Goal: Task Accomplishment & Management: Manage account settings

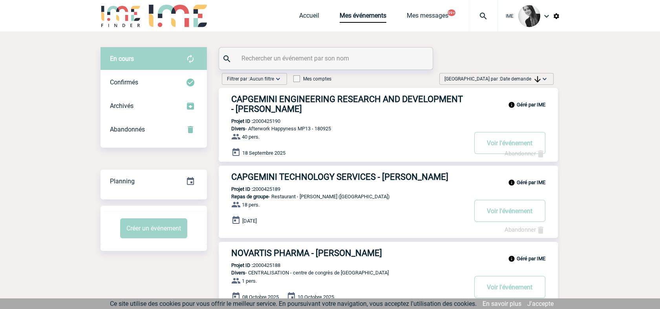
click at [506, 79] on span "Date demande" at bounding box center [520, 78] width 40 height 5
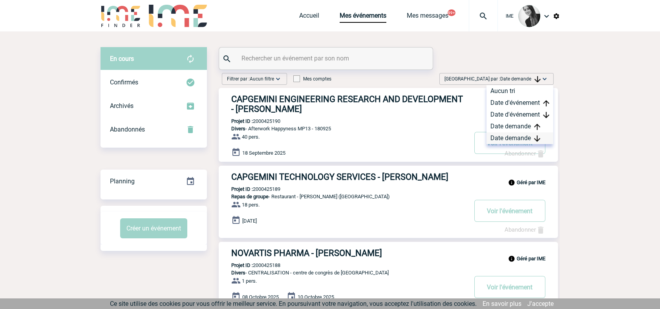
click at [522, 136] on div "Date demande" at bounding box center [519, 138] width 67 height 12
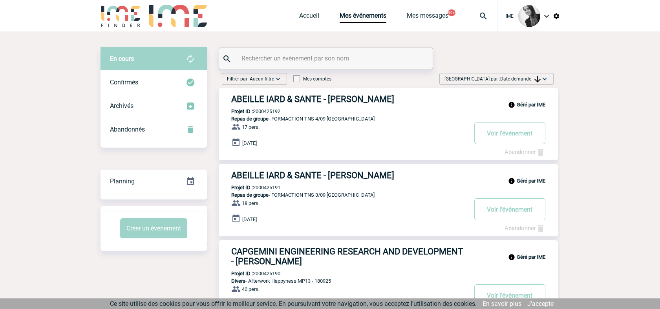
click at [305, 57] on input "text" at bounding box center [326, 58] width 175 height 11
paste input "2000423758"
type input "2000423758"
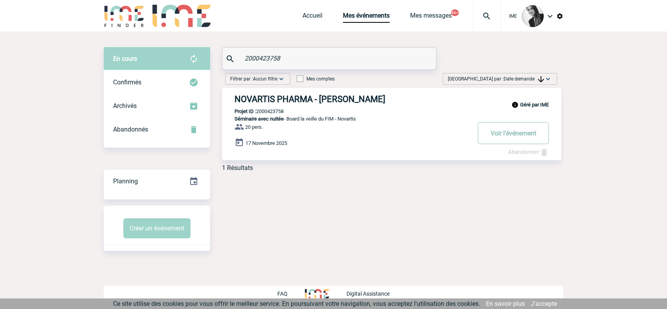
drag, startPoint x: 501, startPoint y: 120, endPoint x: 502, endPoint y: 136, distance: 16.2
click at [502, 136] on button "Voir l'événement" at bounding box center [512, 133] width 71 height 22
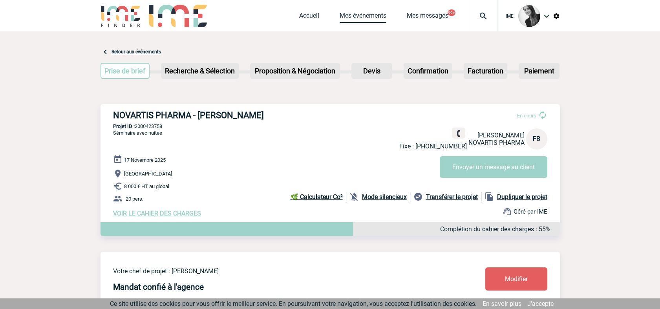
click at [355, 16] on link "Mes événements" at bounding box center [363, 17] width 47 height 11
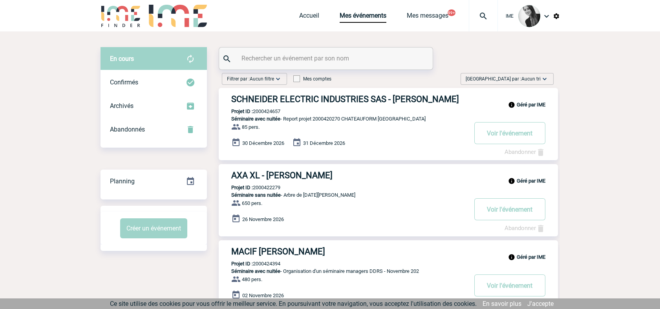
click at [520, 76] on span "[GEOGRAPHIC_DATA] par : Aucun tri" at bounding box center [503, 79] width 75 height 8
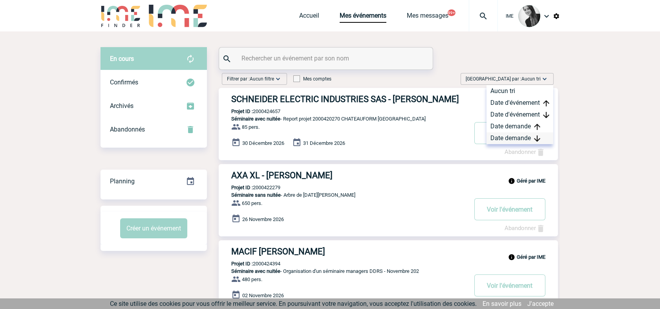
click at [508, 135] on div "Date demande" at bounding box center [519, 138] width 67 height 12
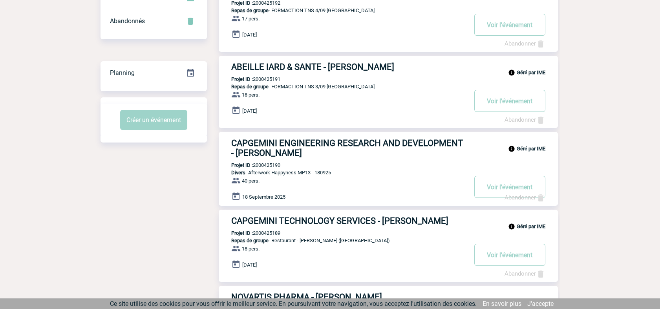
scroll to position [44, 0]
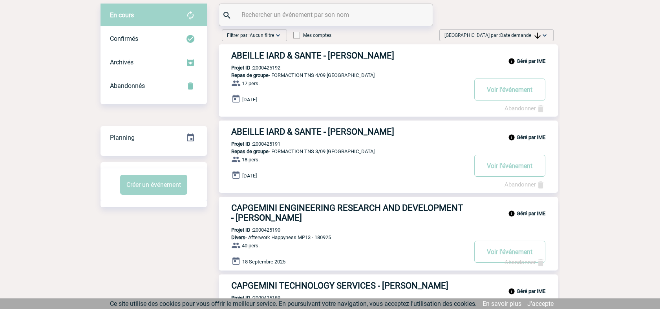
click at [543, 35] on img at bounding box center [545, 35] width 8 height 8
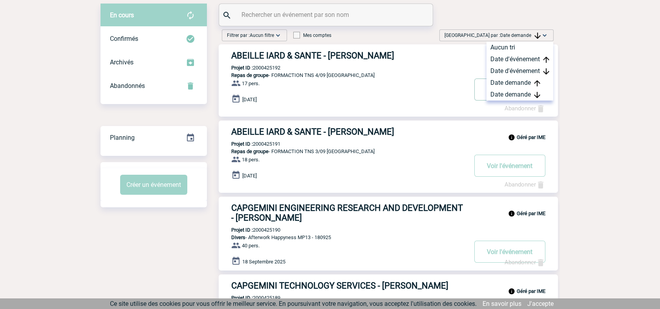
drag, startPoint x: 541, startPoint y: 95, endPoint x: 539, endPoint y: 100, distance: 5.6
click at [541, 95] on div "Date demande" at bounding box center [519, 95] width 67 height 12
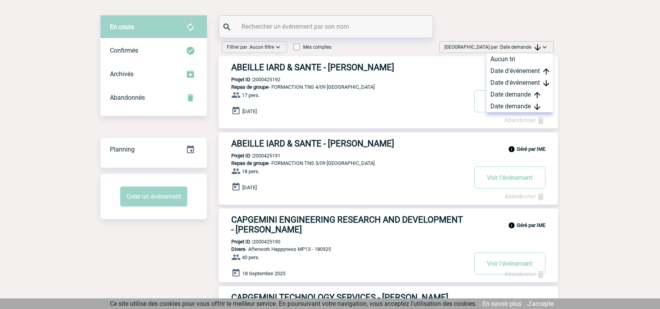
scroll to position [0, 0]
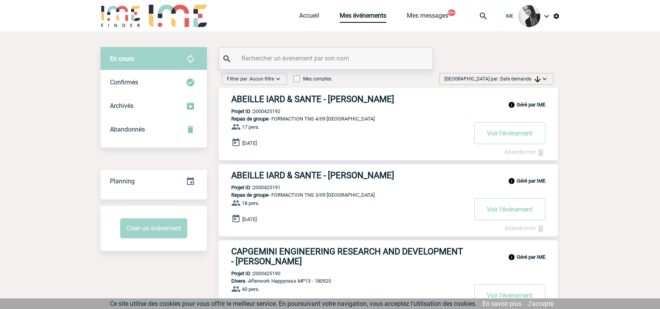
drag, startPoint x: 504, startPoint y: 80, endPoint x: 506, endPoint y: 87, distance: 7.4
click at [504, 80] on span "Date demande" at bounding box center [520, 78] width 40 height 5
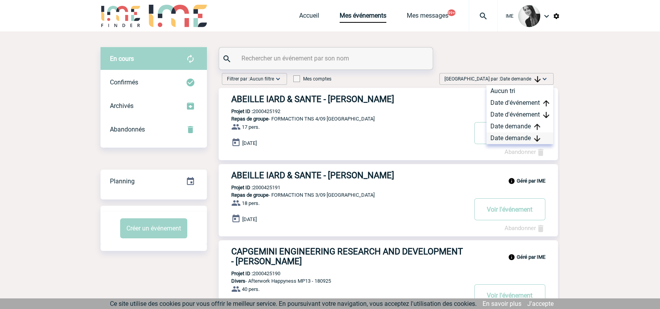
click at [510, 138] on div "Date demande" at bounding box center [519, 138] width 67 height 12
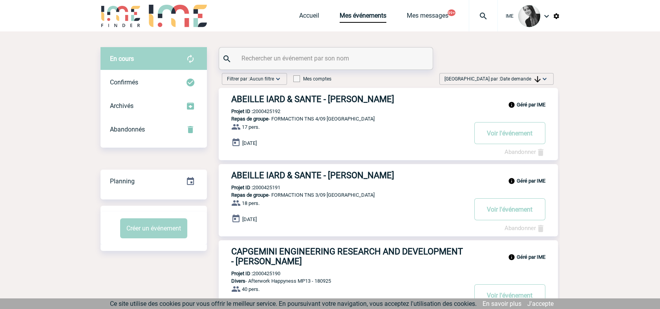
click at [555, 12] on div "IME" at bounding box center [529, 16] width 62 height 32
click at [555, 16] on img at bounding box center [556, 16] width 7 height 7
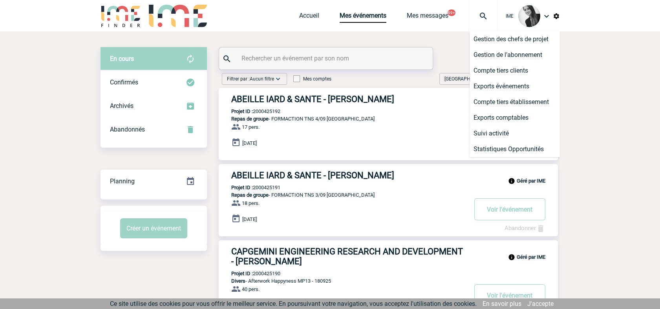
click at [557, 16] on img at bounding box center [556, 16] width 7 height 7
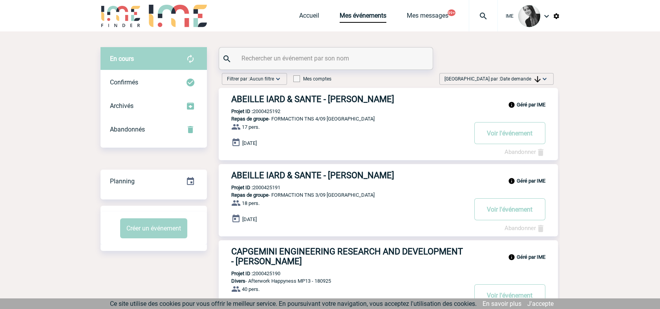
click at [544, 17] on img at bounding box center [546, 15] width 9 height 9
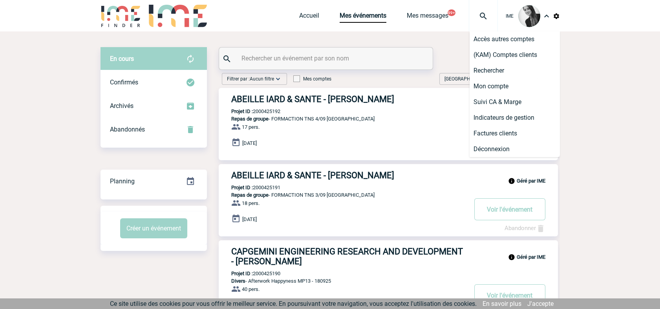
click at [555, 16] on img at bounding box center [556, 16] width 7 height 7
click at [544, 16] on img at bounding box center [546, 15] width 9 height 9
click at [554, 15] on img at bounding box center [556, 16] width 7 height 7
click at [520, 86] on li "Exports événements" at bounding box center [515, 87] width 90 height 16
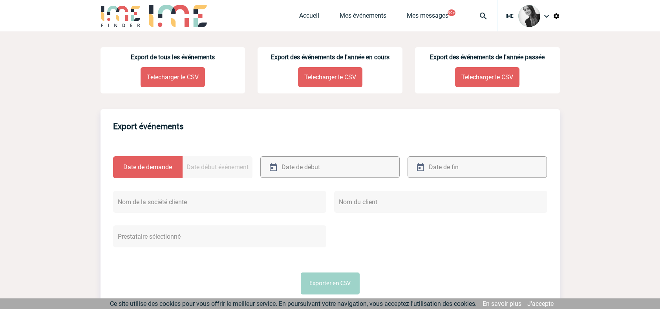
click at [333, 81] on p "Telecharger le CSV" at bounding box center [330, 77] width 64 height 20
click at [309, 18] on link "Accueil" at bounding box center [309, 17] width 20 height 11
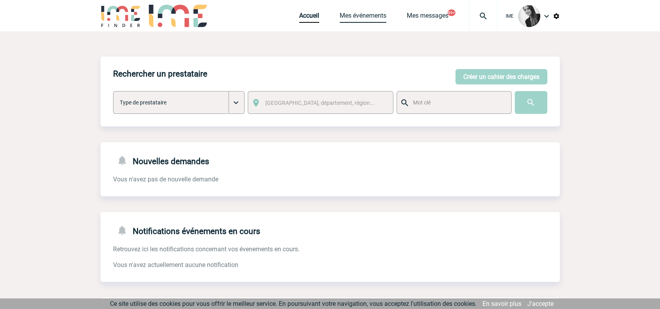
drag, startPoint x: 372, startPoint y: 19, endPoint x: 444, endPoint y: 61, distance: 83.0
click at [373, 19] on link "Mes événements" at bounding box center [363, 17] width 47 height 11
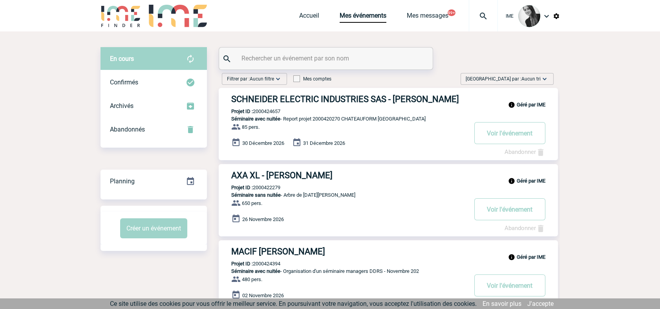
click at [537, 80] on span "Aucun tri" at bounding box center [530, 78] width 19 height 5
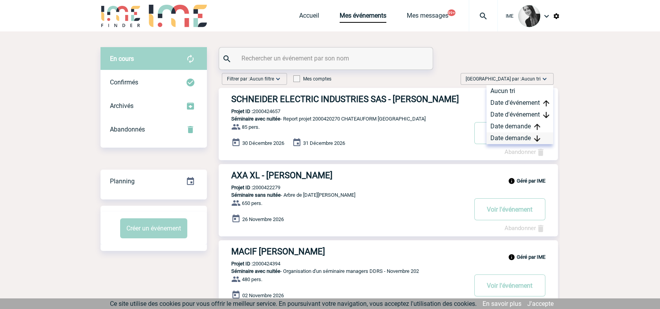
click at [533, 141] on div "Date demande" at bounding box center [519, 138] width 67 height 12
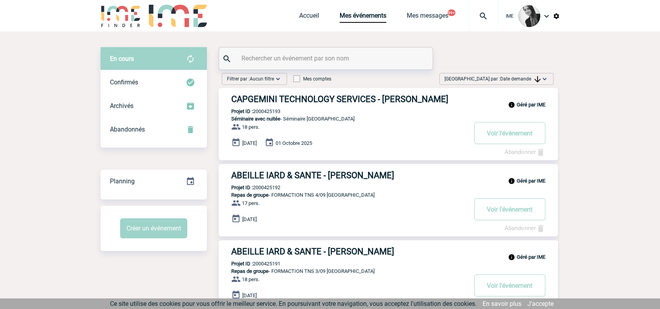
click at [505, 80] on span "Date demande" at bounding box center [520, 78] width 40 height 5
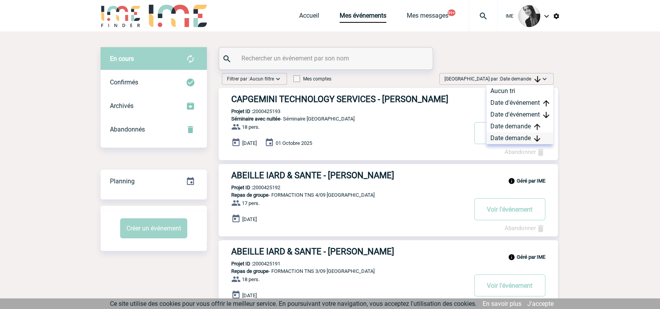
click at [504, 138] on div "Date demande" at bounding box center [519, 138] width 67 height 12
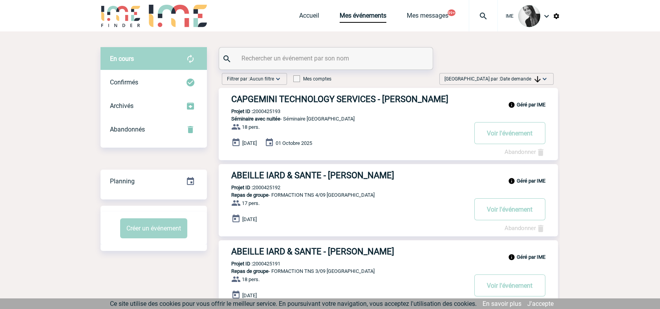
drag, startPoint x: 534, startPoint y: 77, endPoint x: 530, endPoint y: 106, distance: 29.6
click at [534, 79] on span "Date demande" at bounding box center [520, 78] width 40 height 5
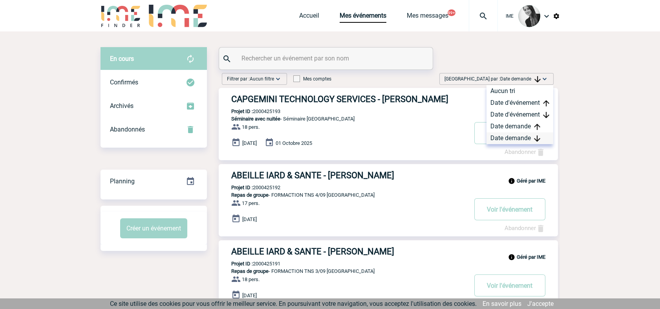
click at [519, 134] on div "Date demande" at bounding box center [519, 138] width 67 height 12
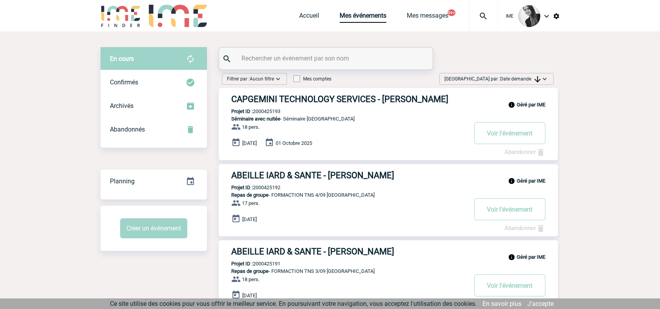
drag, startPoint x: 509, startPoint y: 75, endPoint x: 513, endPoint y: 95, distance: 20.0
click at [510, 81] on span "[GEOGRAPHIC_DATA] par : Date demande" at bounding box center [492, 79] width 96 height 8
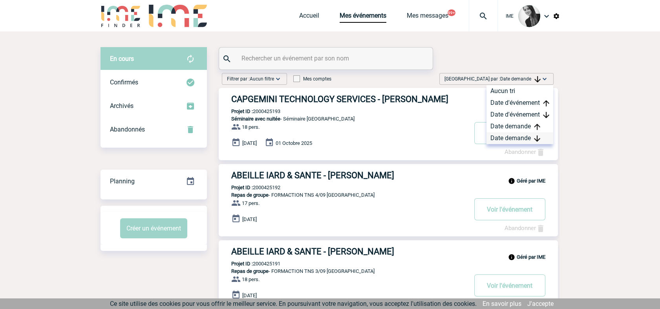
click at [508, 142] on div "Date demande" at bounding box center [519, 138] width 67 height 12
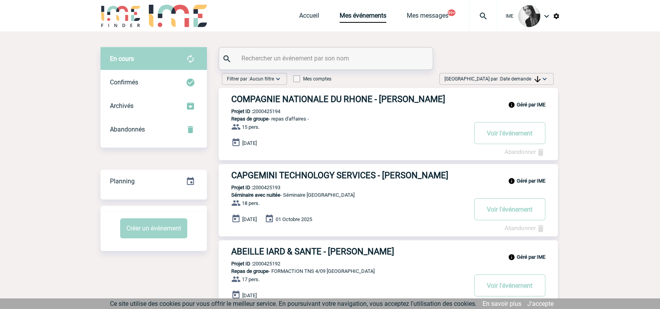
drag, startPoint x: 521, startPoint y: 74, endPoint x: 518, endPoint y: 95, distance: 21.4
click at [521, 74] on div "[GEOGRAPHIC_DATA] par : Date demande Aucun tri Date d'événement Date d'événemen…" at bounding box center [496, 79] width 114 height 12
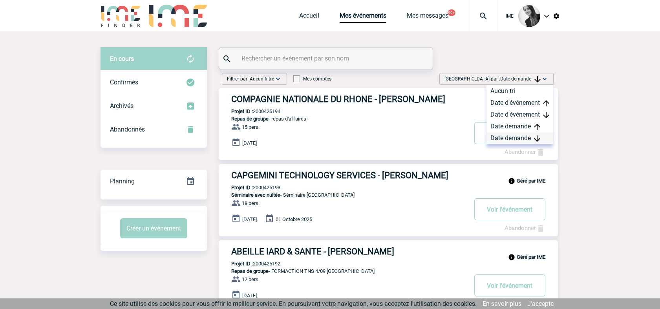
click at [504, 139] on div "Date demande" at bounding box center [519, 138] width 67 height 12
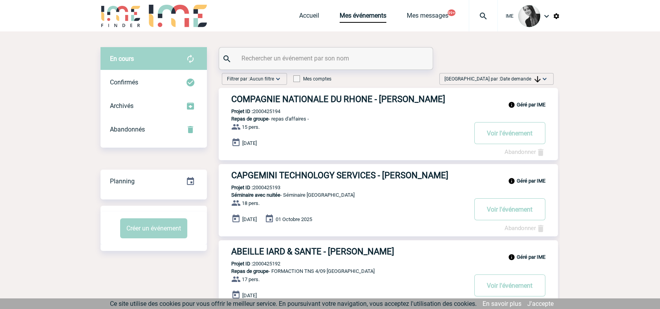
drag, startPoint x: 58, startPoint y: 128, endPoint x: 57, endPoint y: 144, distance: 16.1
click at [539, 78] on img at bounding box center [537, 79] width 6 height 6
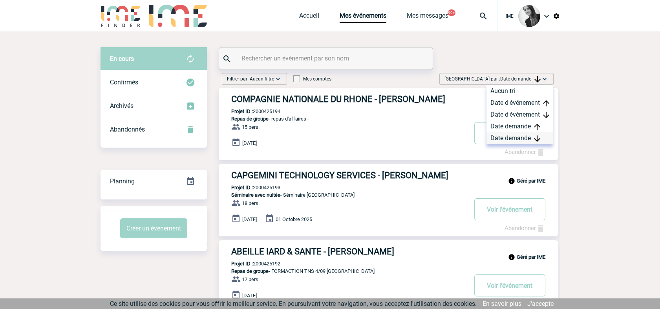
click at [522, 137] on div "Date demande" at bounding box center [519, 138] width 67 height 12
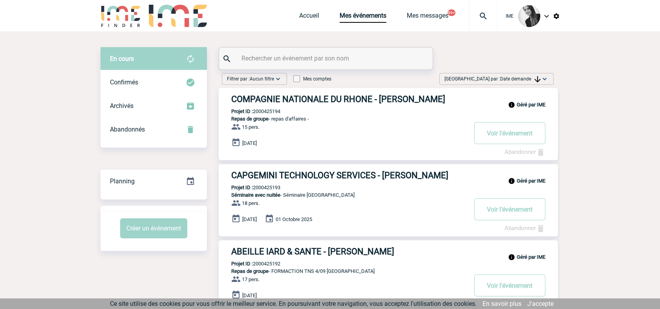
click at [525, 77] on span "Date demande" at bounding box center [520, 78] width 40 height 5
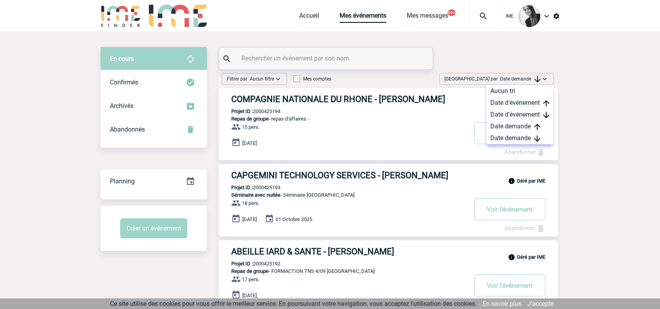
drag, startPoint x: 519, startPoint y: 134, endPoint x: 541, endPoint y: 149, distance: 26.9
click at [519, 135] on div "Date demande" at bounding box center [519, 138] width 67 height 12
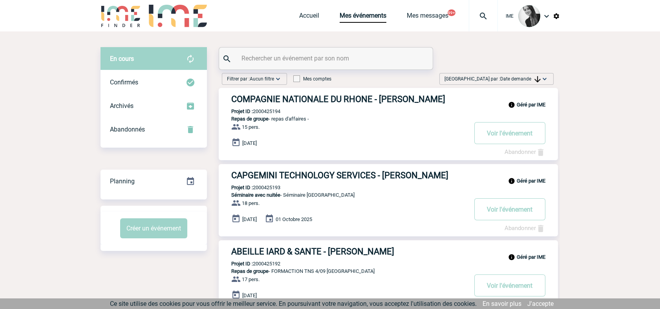
drag, startPoint x: 532, startPoint y: 80, endPoint x: 529, endPoint y: 94, distance: 13.7
click at [532, 83] on div "[GEOGRAPHIC_DATA] par : Date demande Aucun tri Date d'événement Date d'événemen…" at bounding box center [496, 79] width 114 height 12
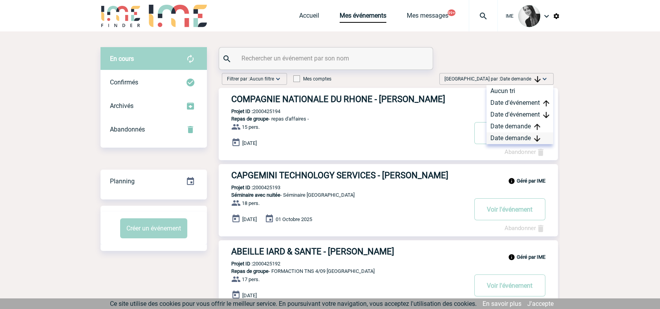
click at [510, 140] on div "Date demande" at bounding box center [519, 138] width 67 height 12
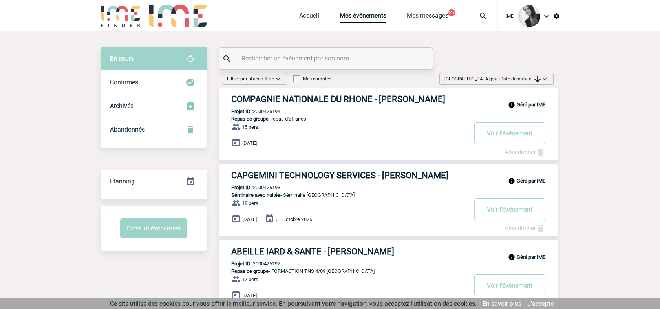
drag, startPoint x: 506, startPoint y: 78, endPoint x: 507, endPoint y: 124, distance: 46.3
click at [507, 78] on span "Date demande" at bounding box center [520, 78] width 40 height 5
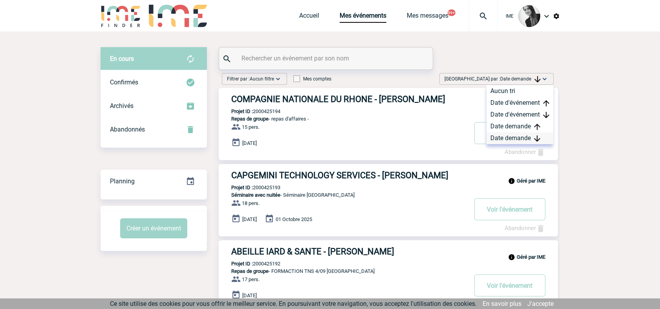
click at [501, 138] on div "Date demande" at bounding box center [519, 138] width 67 height 12
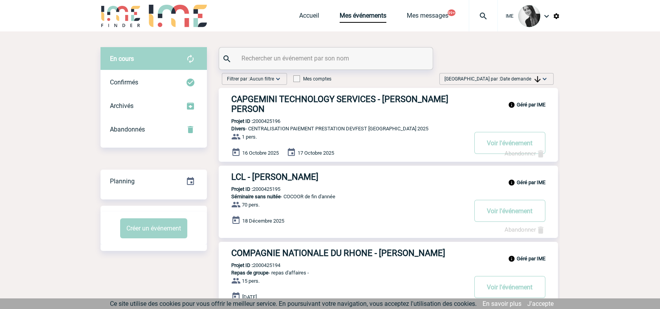
drag, startPoint x: 517, startPoint y: 84, endPoint x: 520, endPoint y: 91, distance: 7.4
click at [517, 84] on div "[GEOGRAPHIC_DATA] par : Date demande Aucun tri Date d'événement Date d'événemen…" at bounding box center [496, 79] width 114 height 12
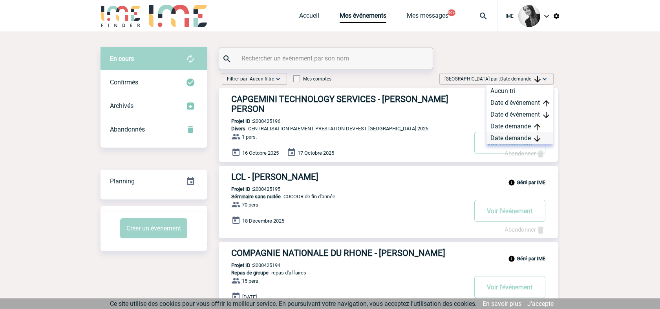
click at [514, 138] on div "Date demande" at bounding box center [519, 138] width 67 height 12
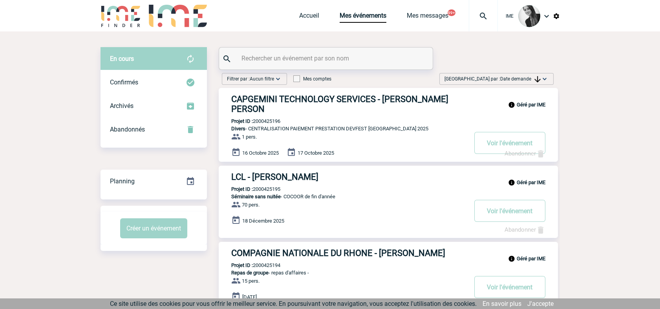
drag, startPoint x: 522, startPoint y: 78, endPoint x: 540, endPoint y: 152, distance: 76.0
click at [522, 78] on span "Date demande" at bounding box center [520, 78] width 40 height 5
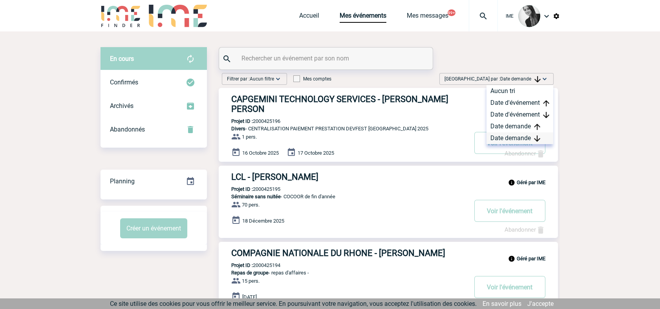
click at [513, 135] on div "Date demande" at bounding box center [519, 138] width 67 height 12
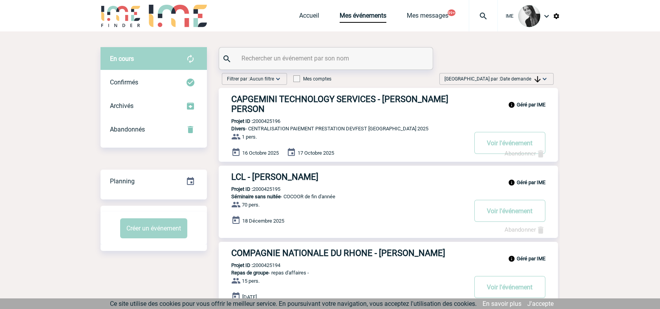
click at [530, 82] on span "[GEOGRAPHIC_DATA] par : Date demande" at bounding box center [492, 79] width 96 height 8
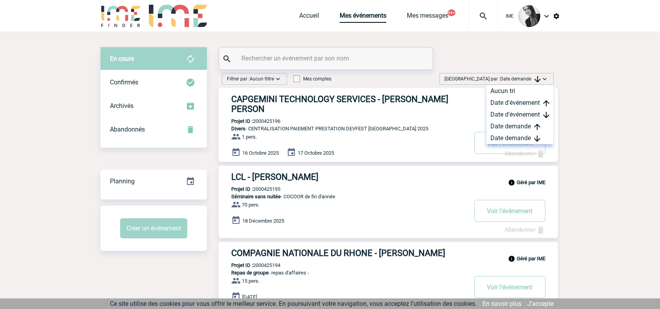
drag, startPoint x: 524, startPoint y: 135, endPoint x: 578, endPoint y: 110, distance: 59.7
click at [524, 136] on div "Date demande" at bounding box center [519, 138] width 67 height 12
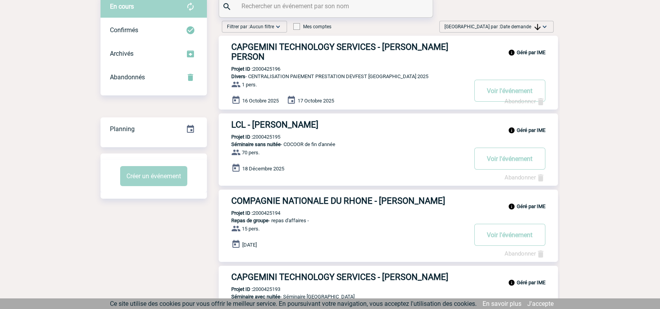
scroll to position [44, 0]
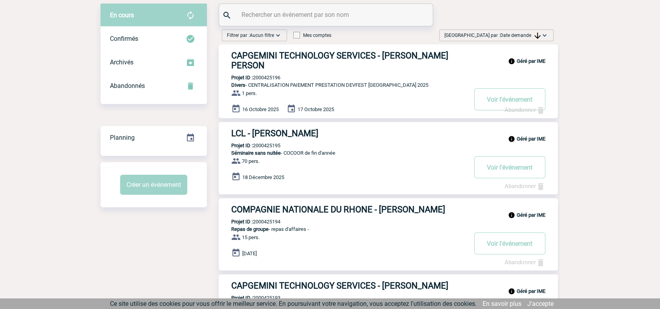
click at [529, 35] on span "Date demande" at bounding box center [520, 35] width 40 height 5
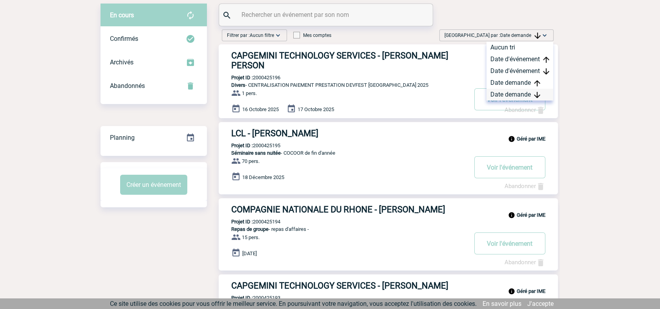
click at [534, 100] on div "Date demande" at bounding box center [519, 95] width 67 height 12
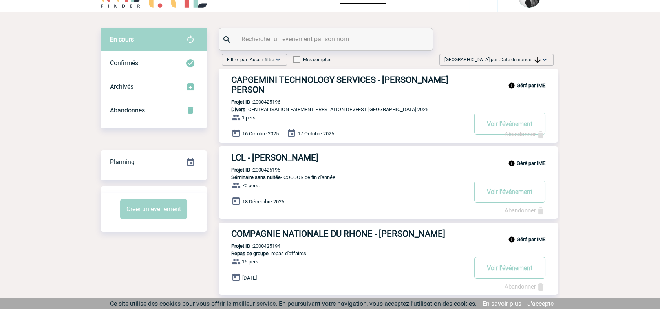
scroll to position [0, 0]
